Goal: Information Seeking & Learning: Learn about a topic

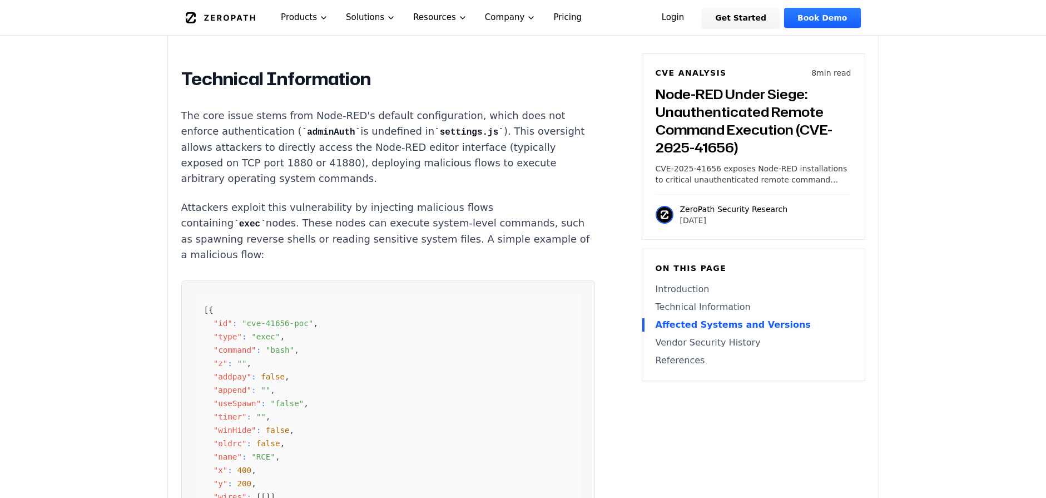
scroll to position [867, 0]
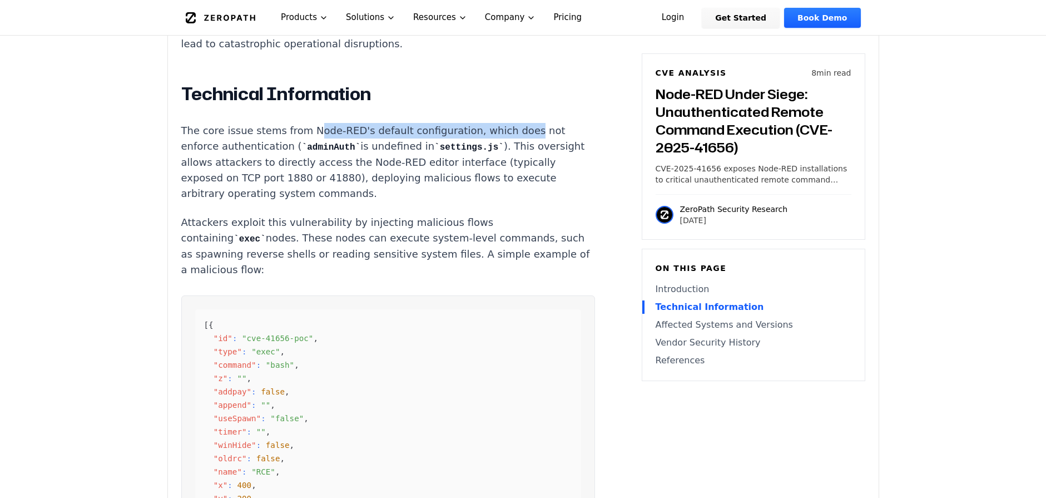
drag, startPoint x: 311, startPoint y: 126, endPoint x: 394, endPoint y: 134, distance: 83.3
click at [519, 127] on p "The core issue stems from Node-RED's default configuration, which does not enfo…" at bounding box center [388, 162] width 414 height 78
drag, startPoint x: 285, startPoint y: 147, endPoint x: 365, endPoint y: 146, distance: 80.1
click at [365, 146] on p "The core issue stems from Node-RED's default configuration, which does not enfo…" at bounding box center [388, 162] width 414 height 78
drag, startPoint x: 288, startPoint y: 136, endPoint x: 522, endPoint y: 131, distance: 233.6
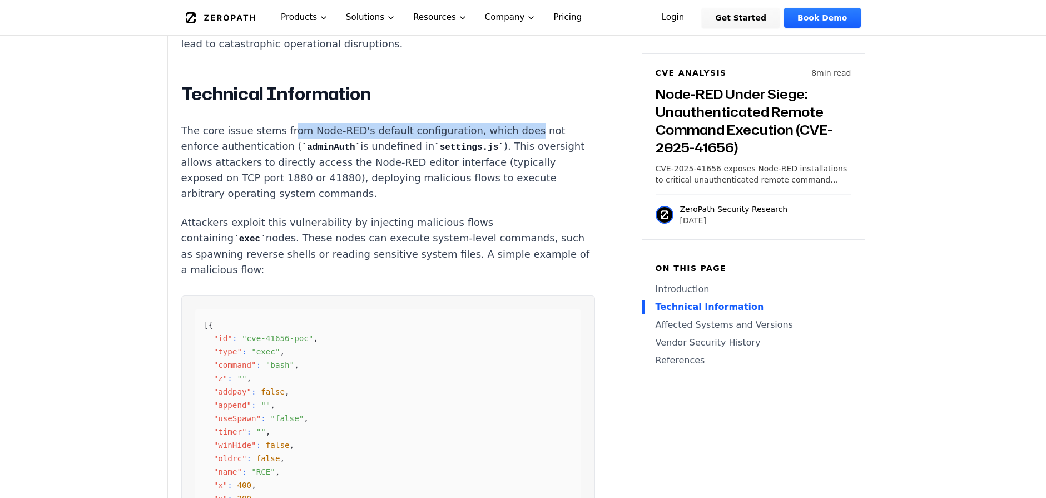
click at [522, 131] on p "The core issue stems from Node-RED's default configuration, which does not enfo…" at bounding box center [388, 162] width 414 height 78
drag, startPoint x: 261, startPoint y: 141, endPoint x: 346, endPoint y: 141, distance: 85.1
click at [311, 137] on p "The core issue stems from Node-RED's default configuration, which does not enfo…" at bounding box center [388, 162] width 414 height 78
drag, startPoint x: 379, startPoint y: 151, endPoint x: 434, endPoint y: 145, distance: 54.8
click at [434, 145] on p "The core issue stems from Node-RED's default configuration, which does not enfo…" at bounding box center [388, 162] width 414 height 78
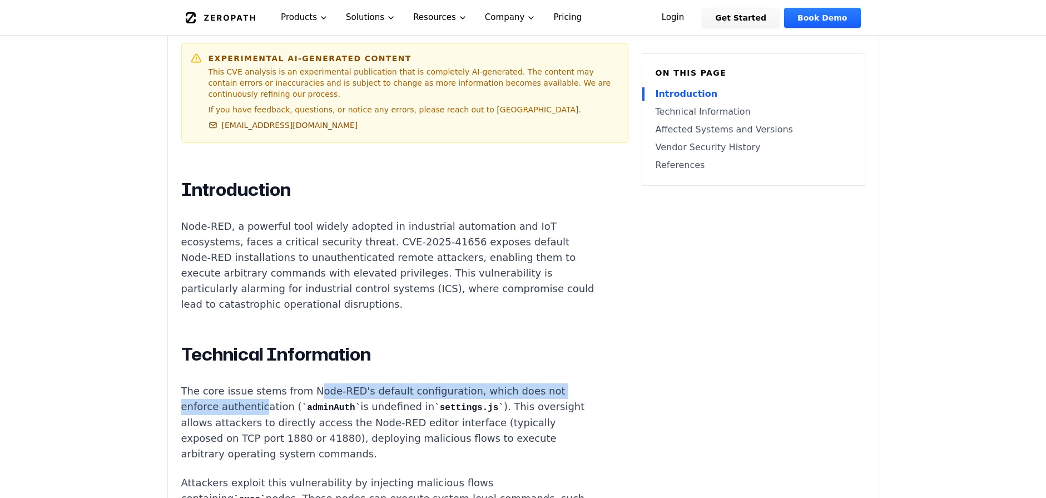
scroll to position [534, 0]
